Goal: Information Seeking & Learning: Learn about a topic

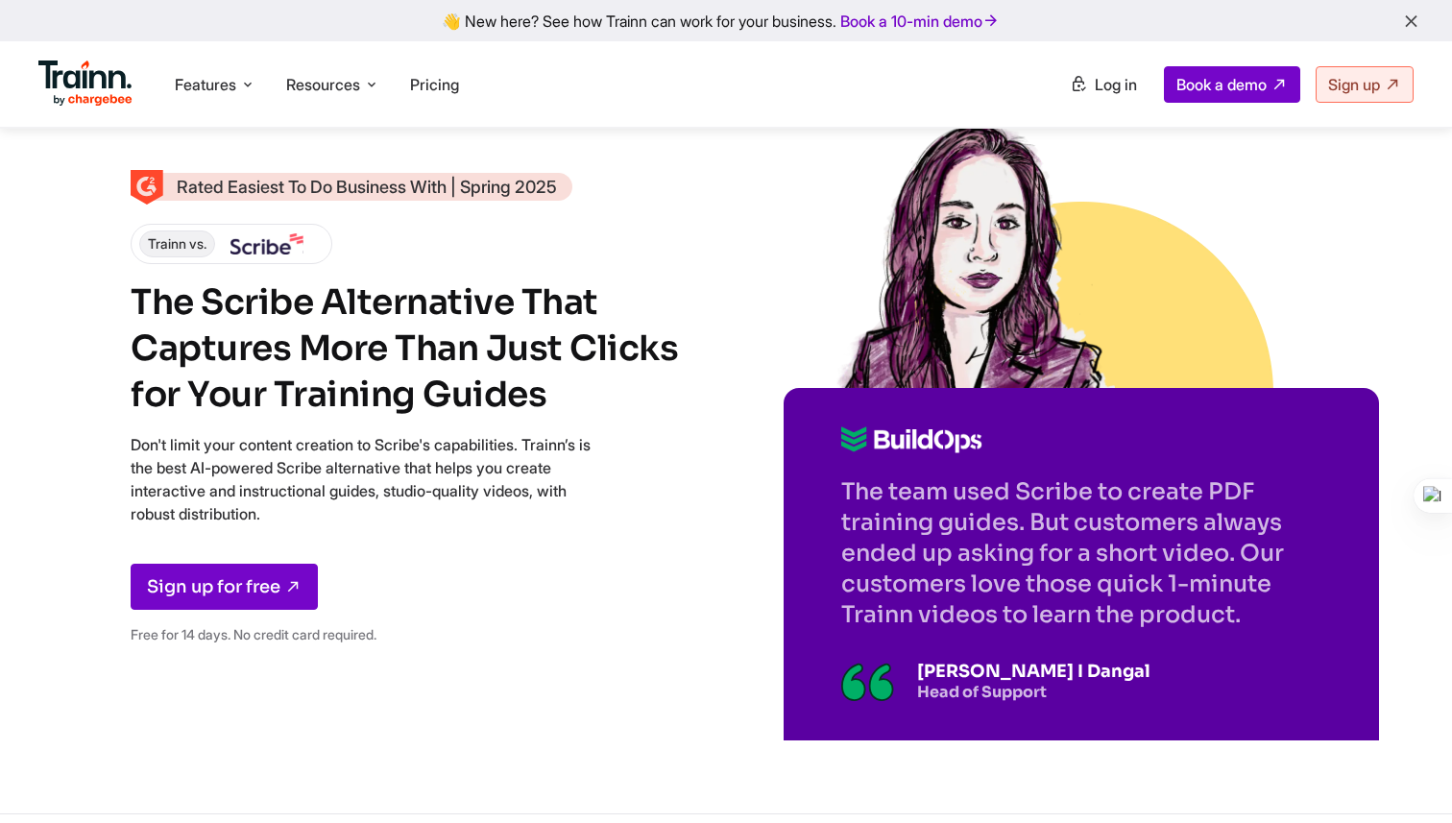
scroll to position [7748, 0]
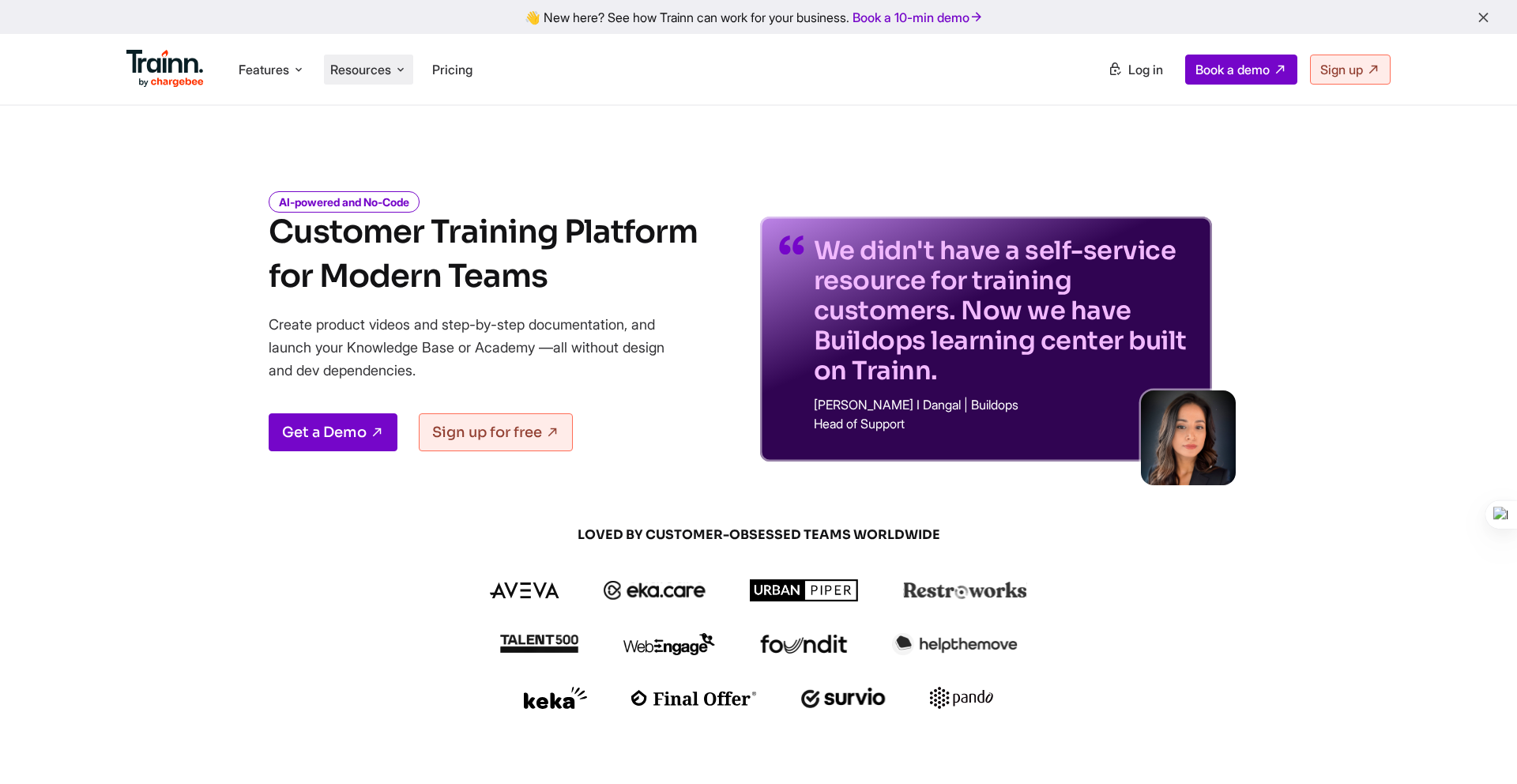
click at [383, 77] on span "Resources" at bounding box center [360, 69] width 61 height 17
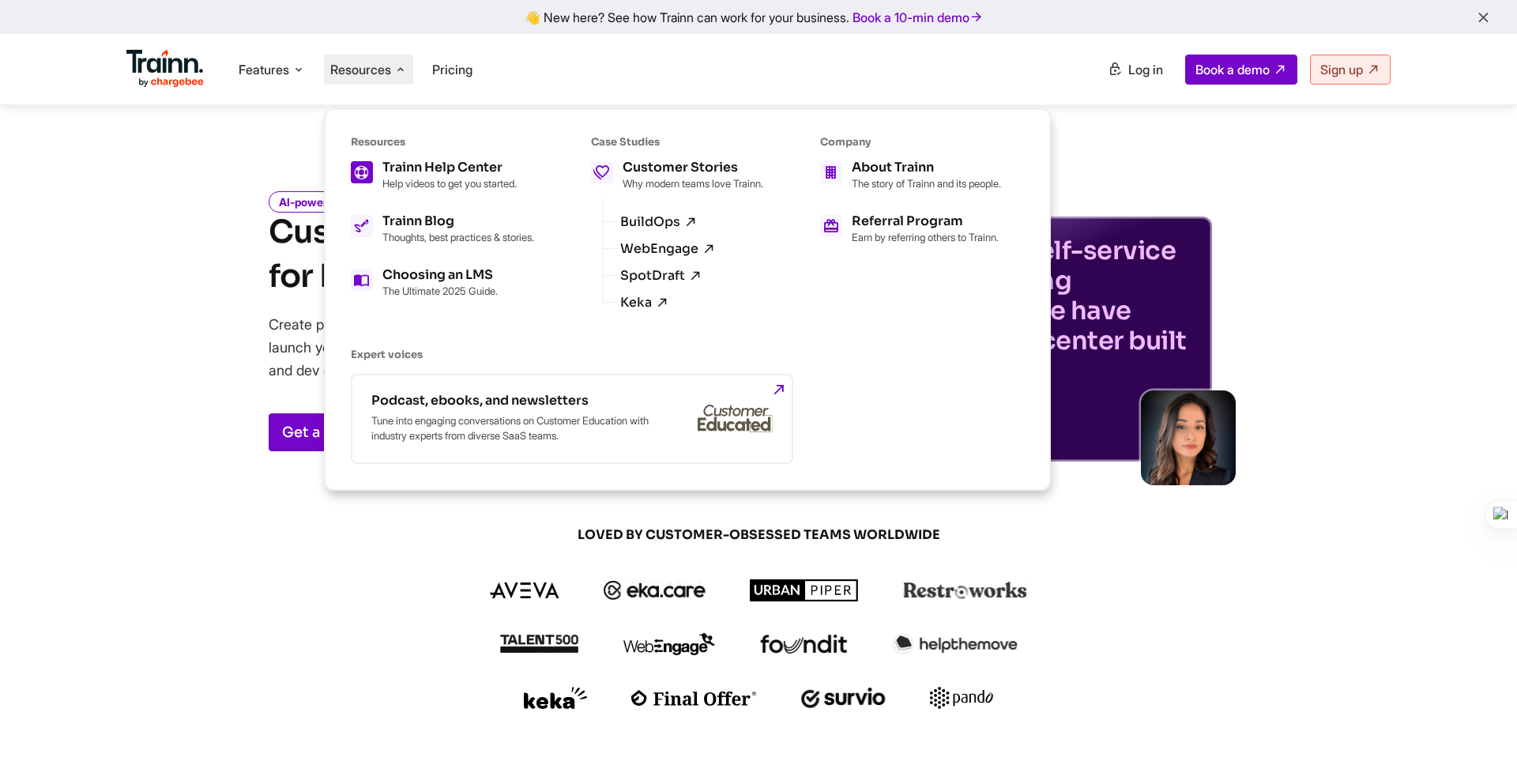
click at [461, 171] on div "Trainn Help Center" at bounding box center [449, 167] width 134 height 12
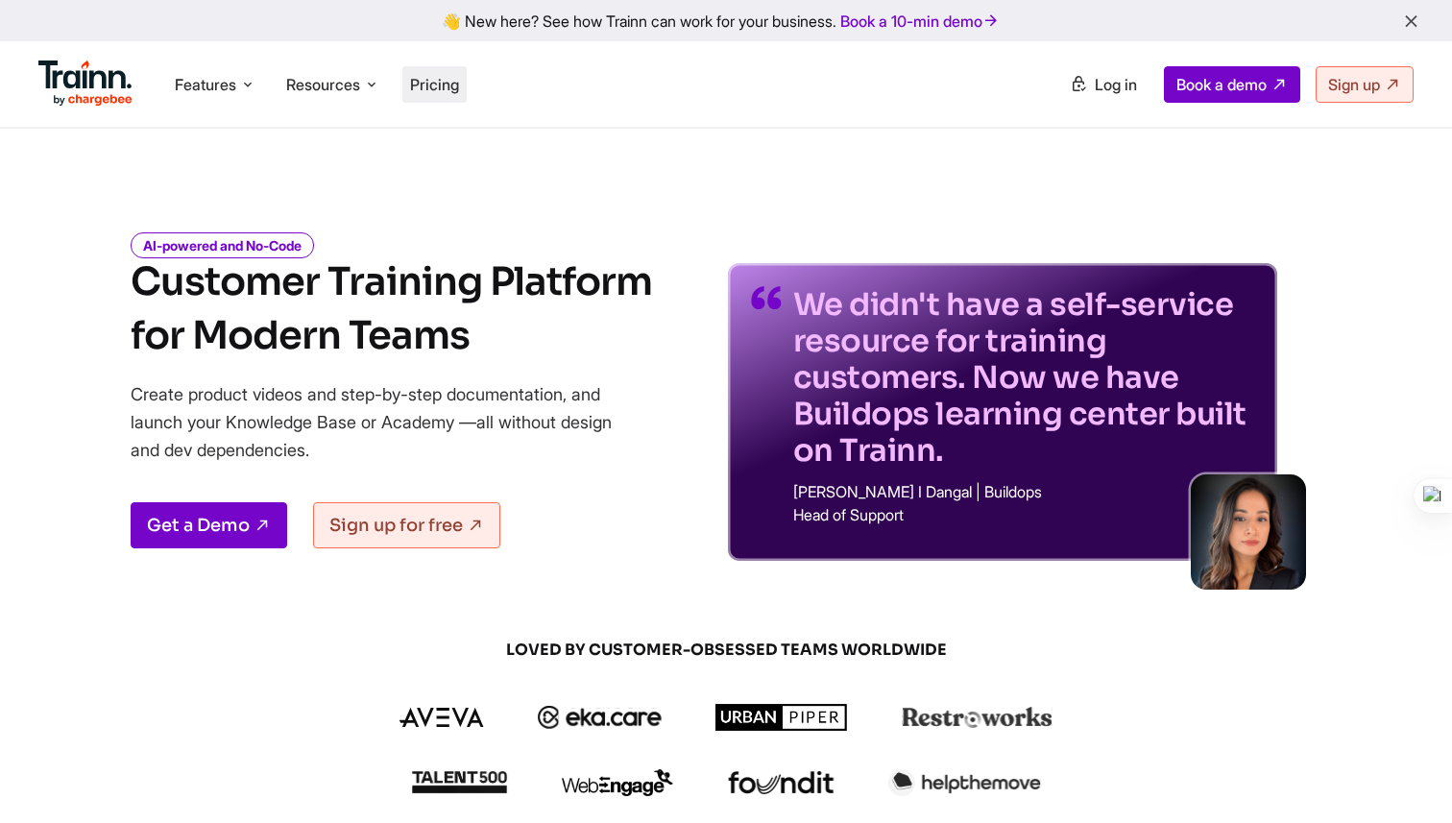
click at [437, 87] on span "Pricing" at bounding box center [434, 84] width 49 height 19
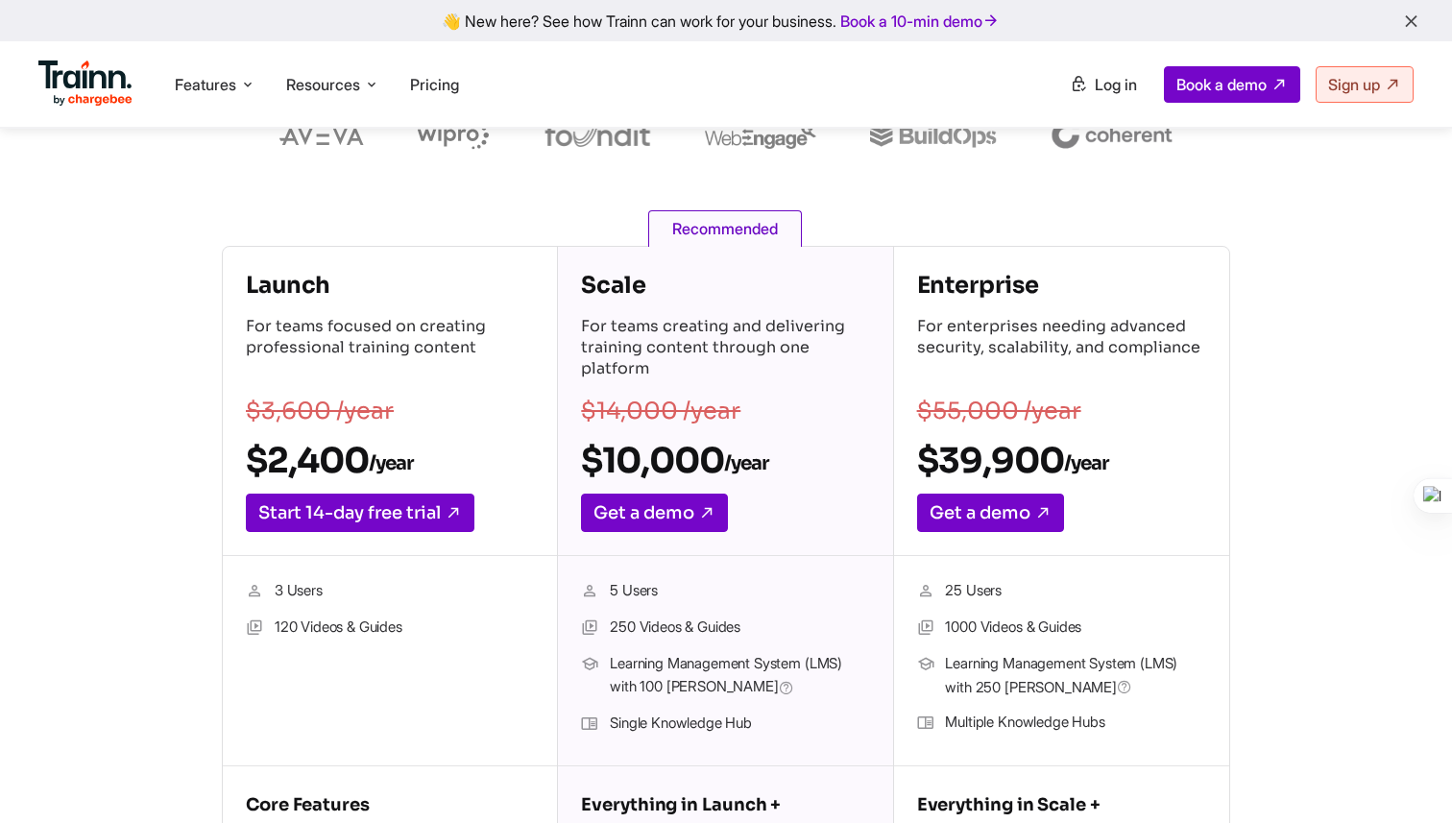
scroll to position [225, 0]
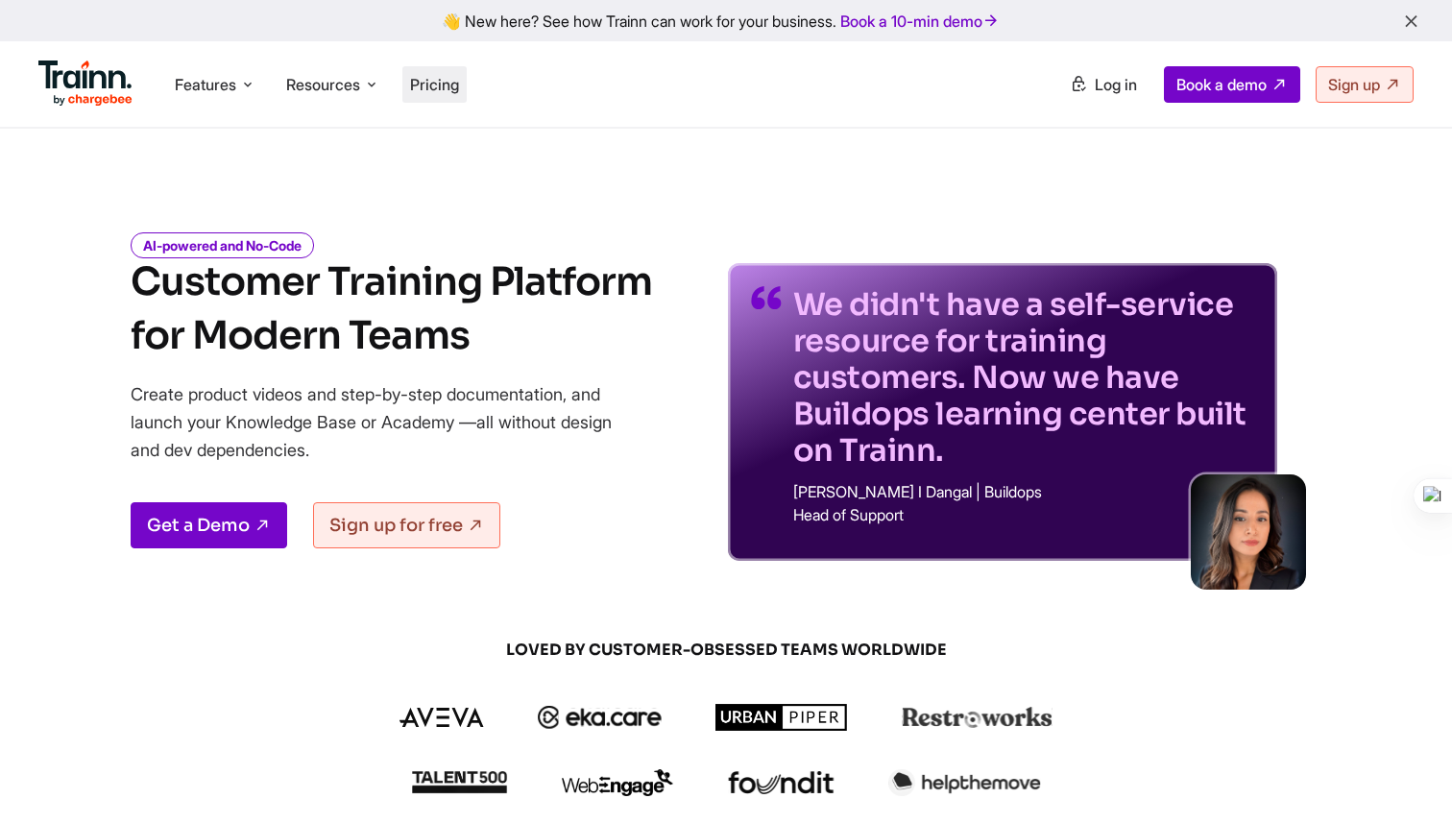
drag, startPoint x: 0, startPoint y: 0, endPoint x: 442, endPoint y: 85, distance: 449.7
click at [442, 85] on span "Pricing" at bounding box center [434, 84] width 49 height 19
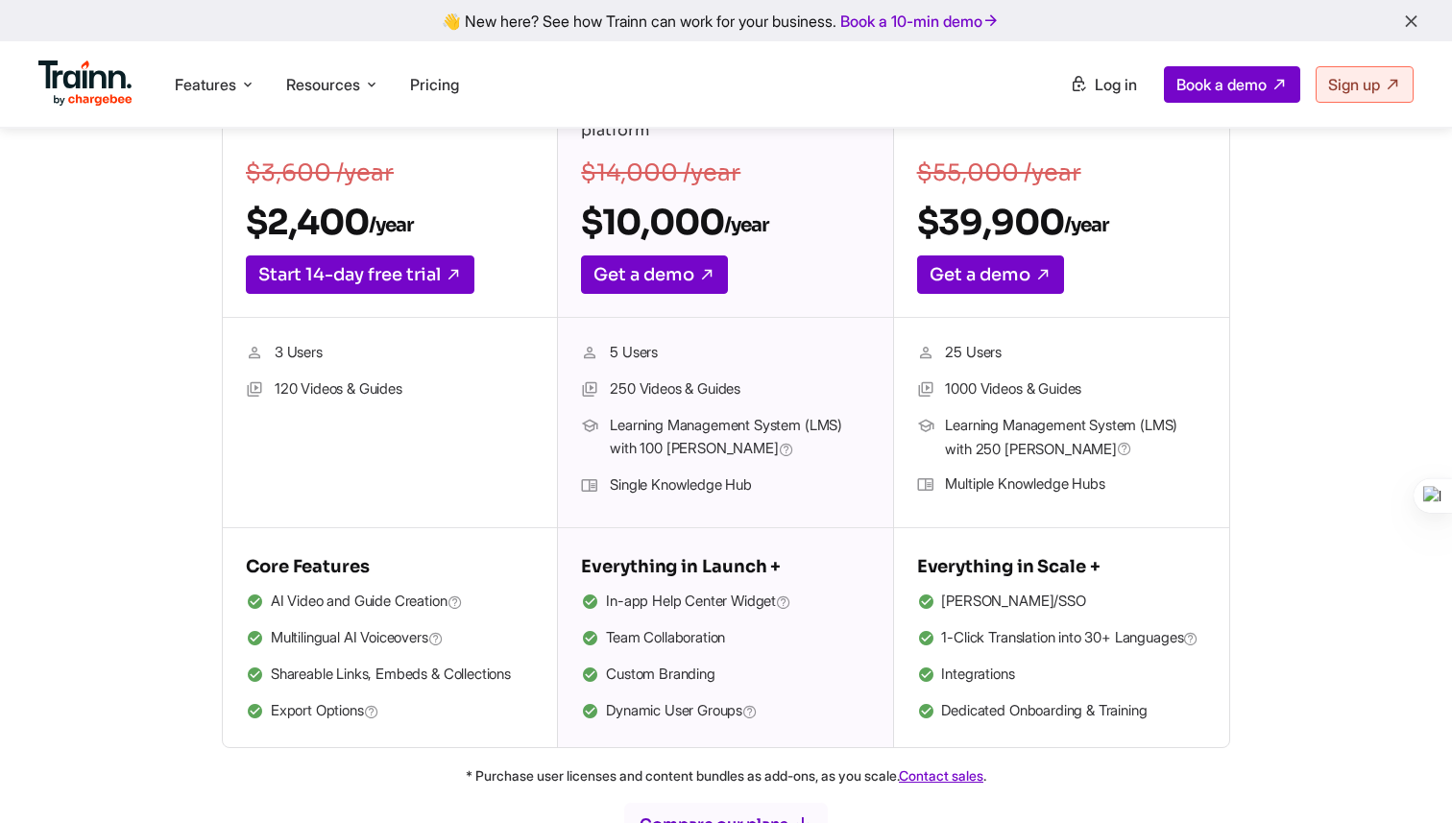
scroll to position [585, 0]
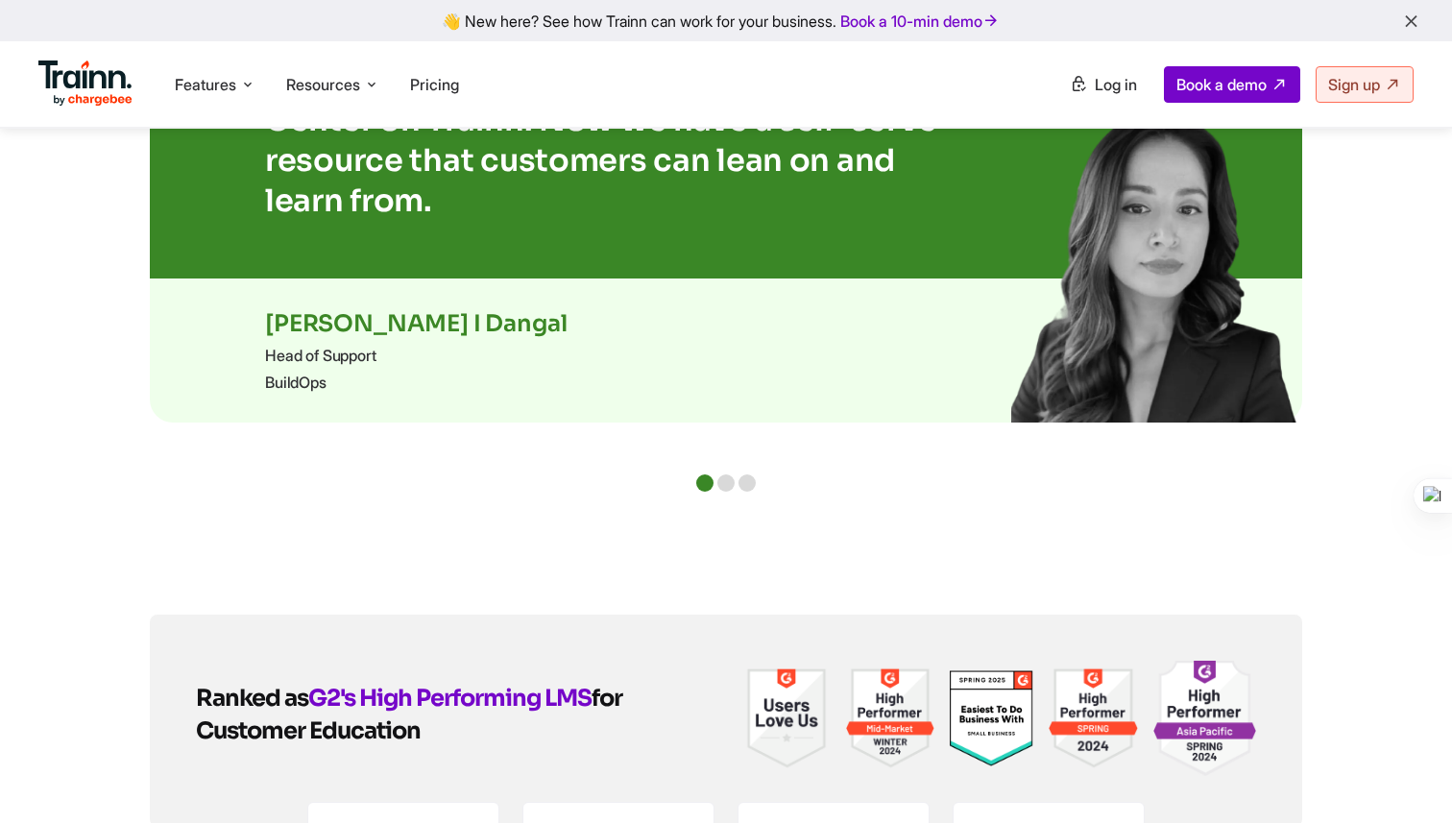
scroll to position [4849, 0]
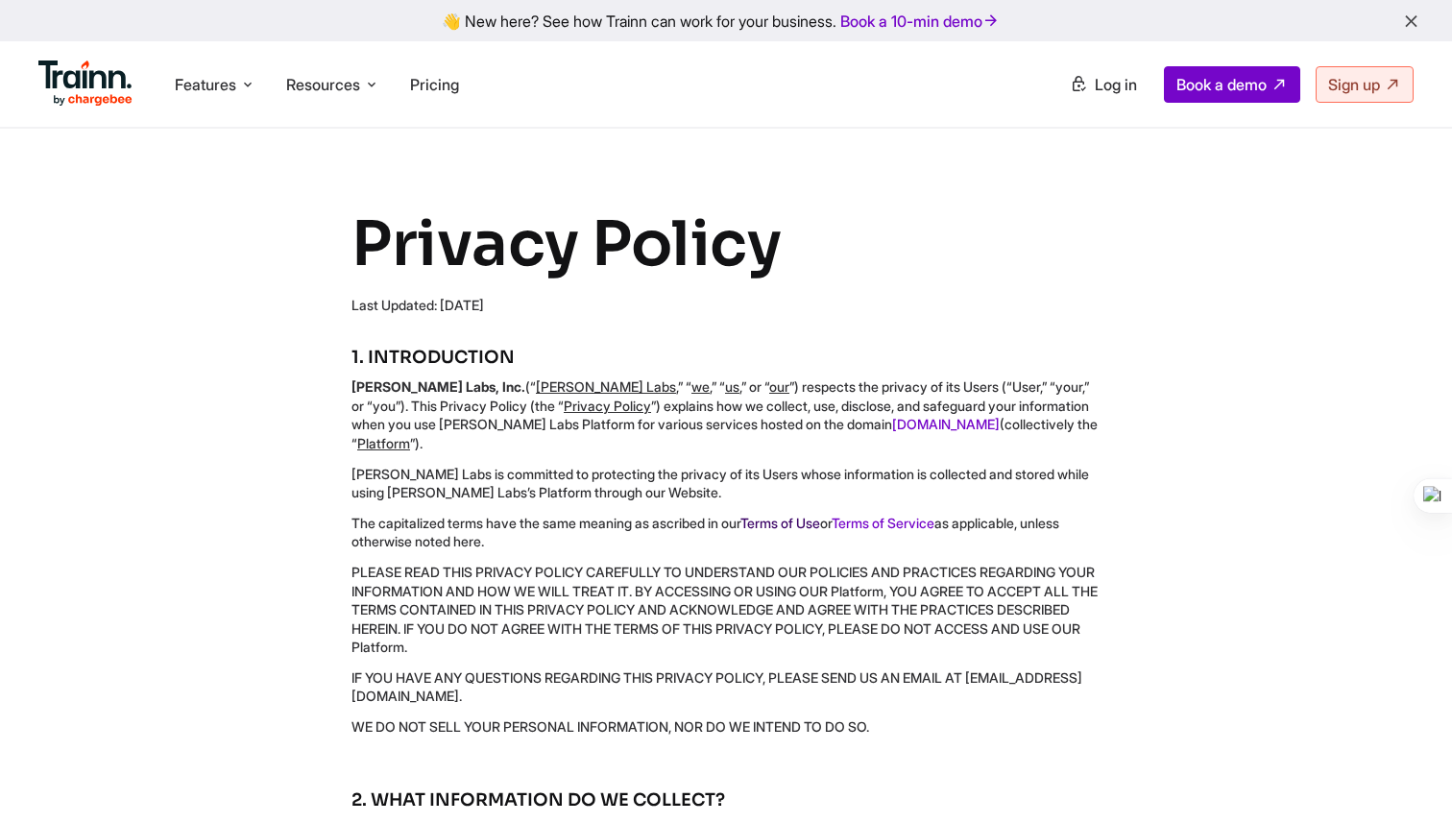
click at [803, 515] on link "Terms of Use" at bounding box center [780, 523] width 80 height 16
click at [805, 515] on link "Terms of Use" at bounding box center [780, 523] width 80 height 16
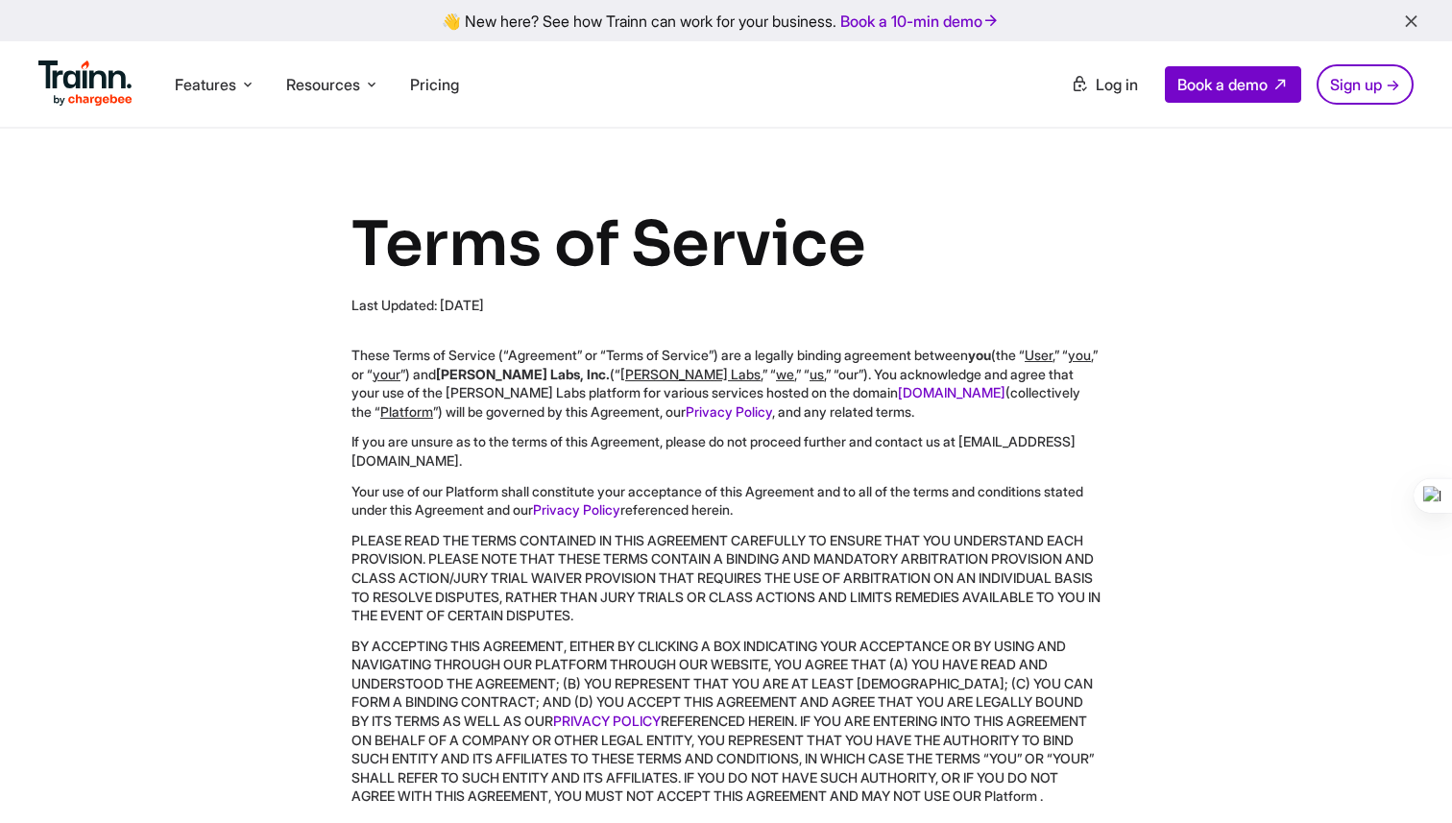
click at [871, 214] on h1 "Terms of Service" at bounding box center [725, 244] width 749 height 79
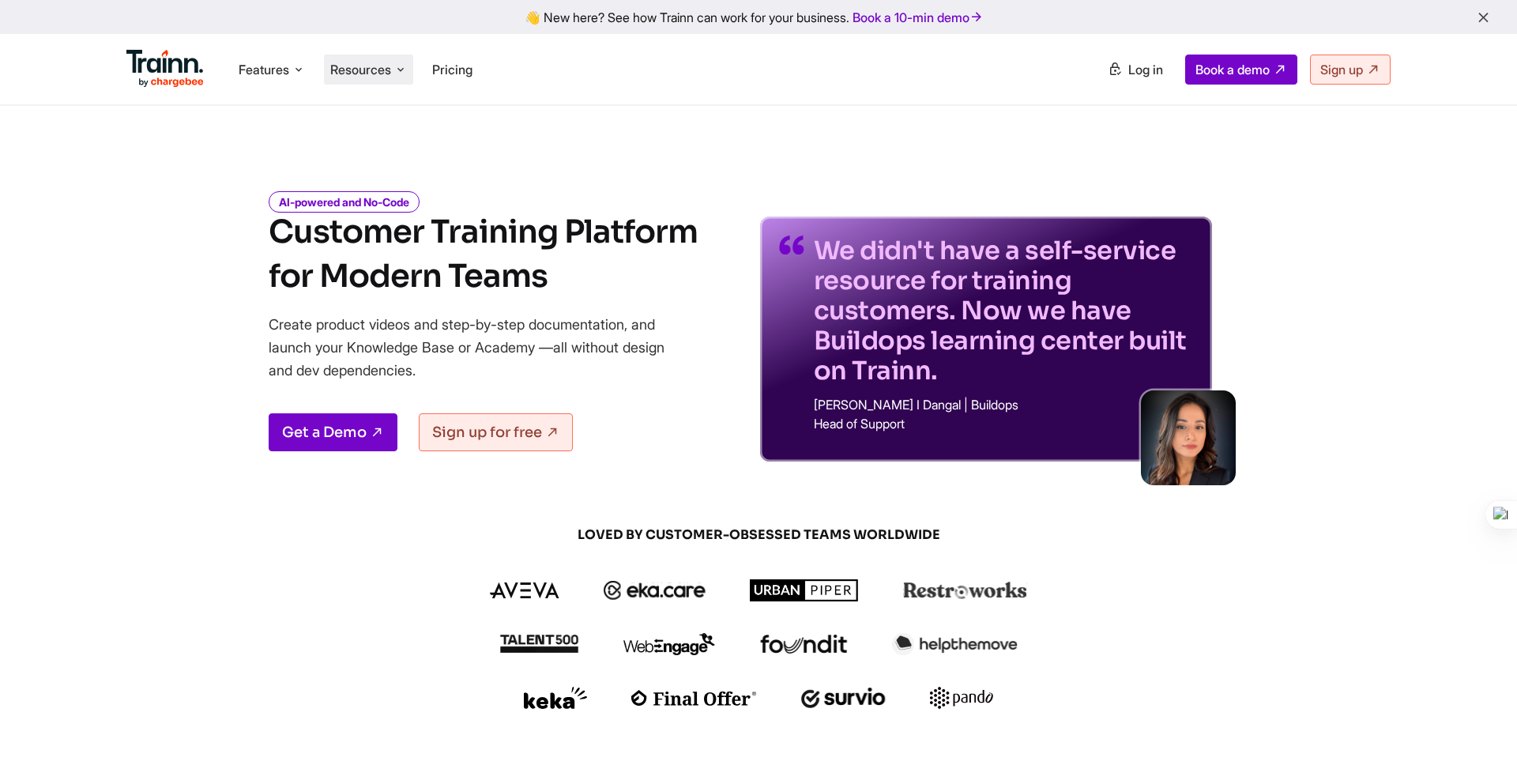
click at [359, 72] on span "Resources" at bounding box center [360, 69] width 61 height 17
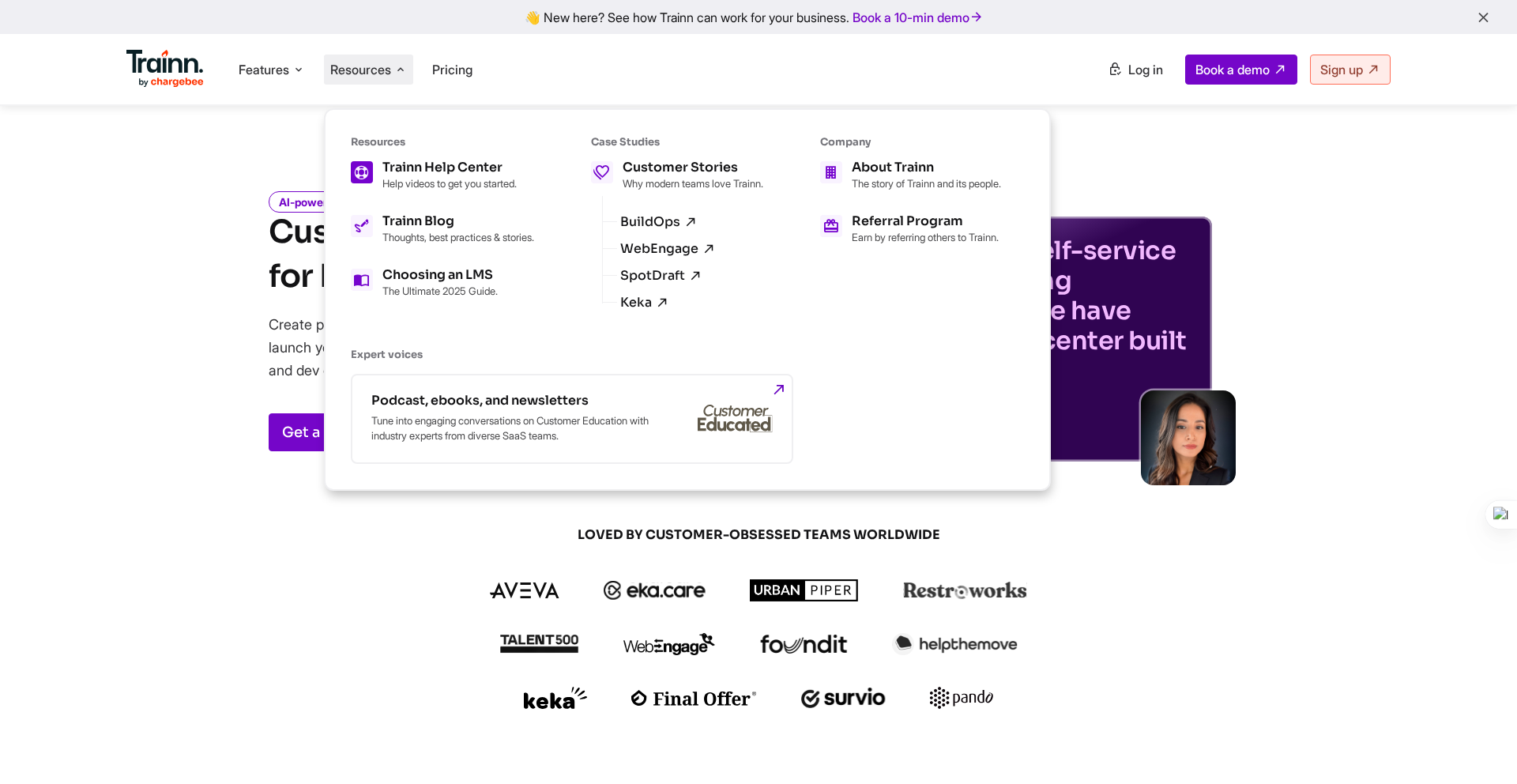
click at [422, 164] on div "Trainn Help Center" at bounding box center [449, 167] width 134 height 12
